Goal: Task Accomplishment & Management: Complete application form

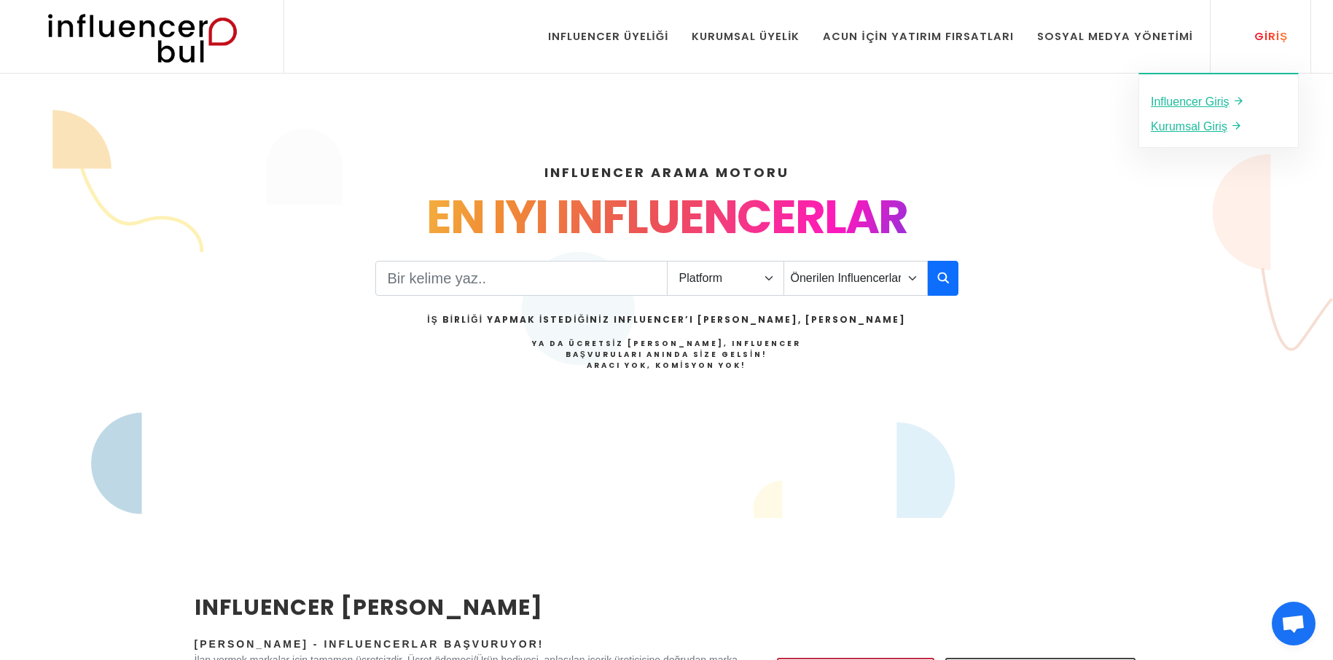
click at [1252, 39] on div "Giriş" at bounding box center [1263, 36] width 50 height 16
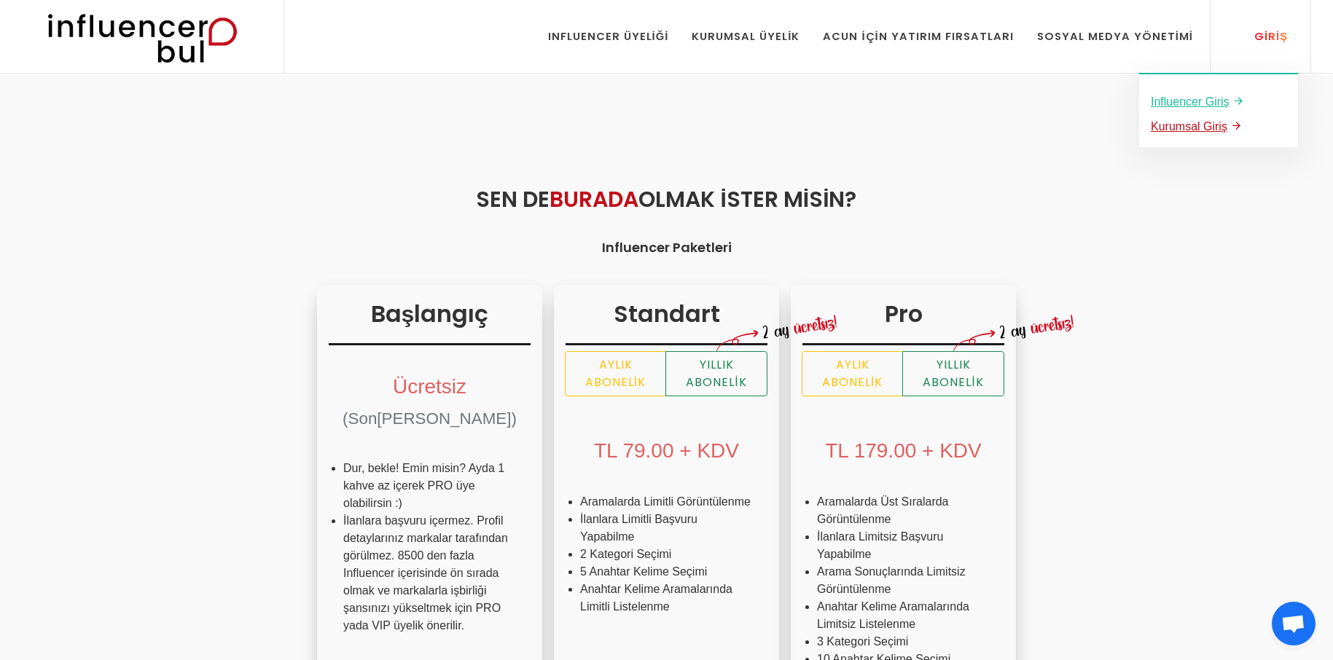
click at [1196, 127] on u "Kurumsal Giriş" at bounding box center [1189, 126] width 77 height 12
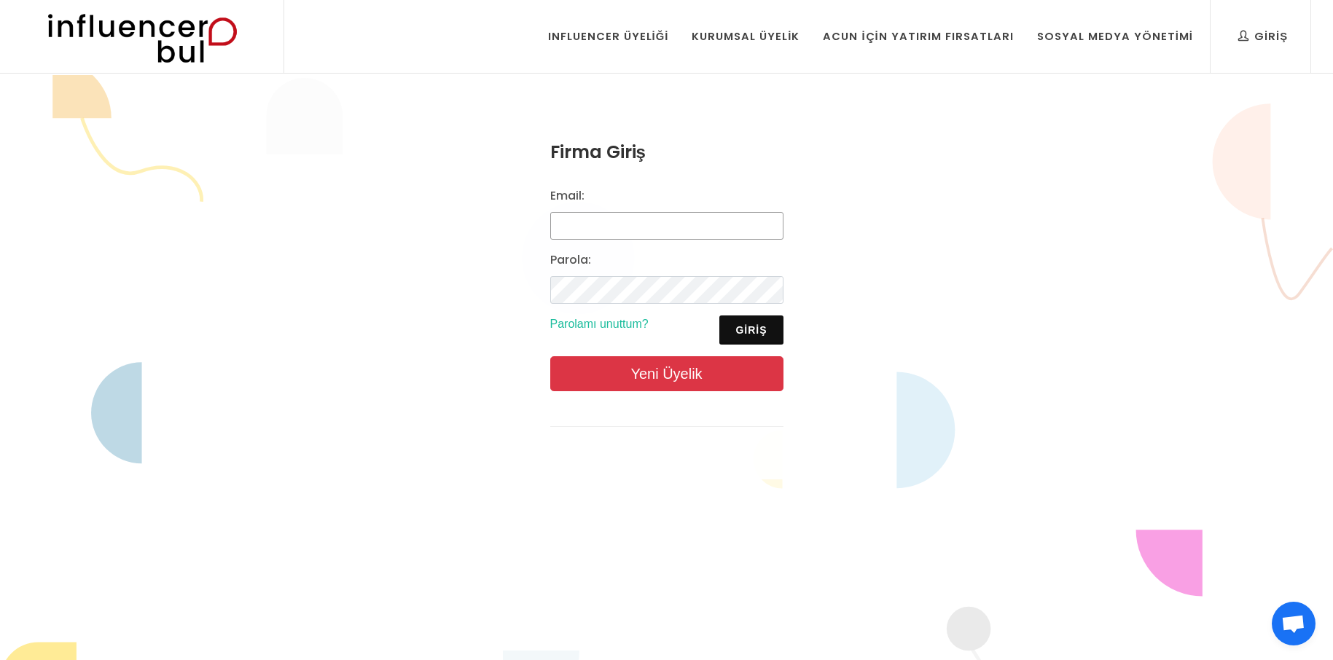
type input "[EMAIL_ADDRESS][DOMAIN_NAME]"
click at [643, 360] on link "Yeni Üyelik" at bounding box center [666, 373] width 233 height 35
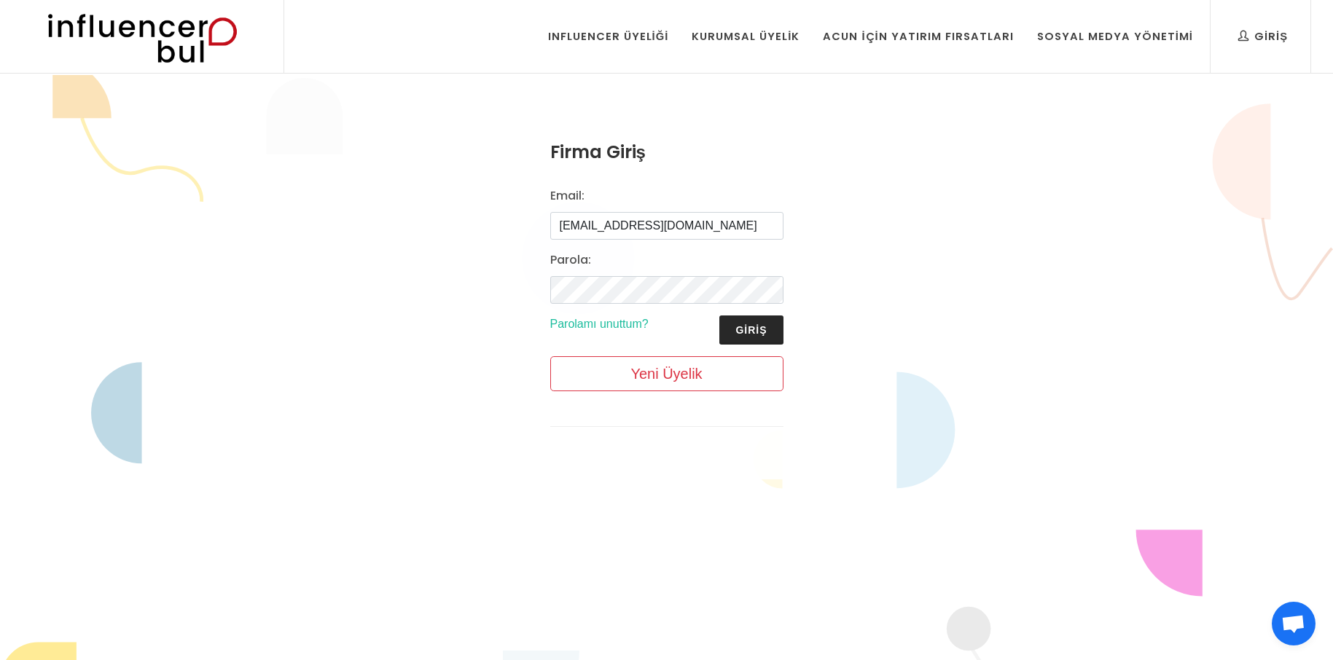
click at [739, 332] on button "Giriş" at bounding box center [750, 330] width 63 height 29
